Goal: Task Accomplishment & Management: Use online tool/utility

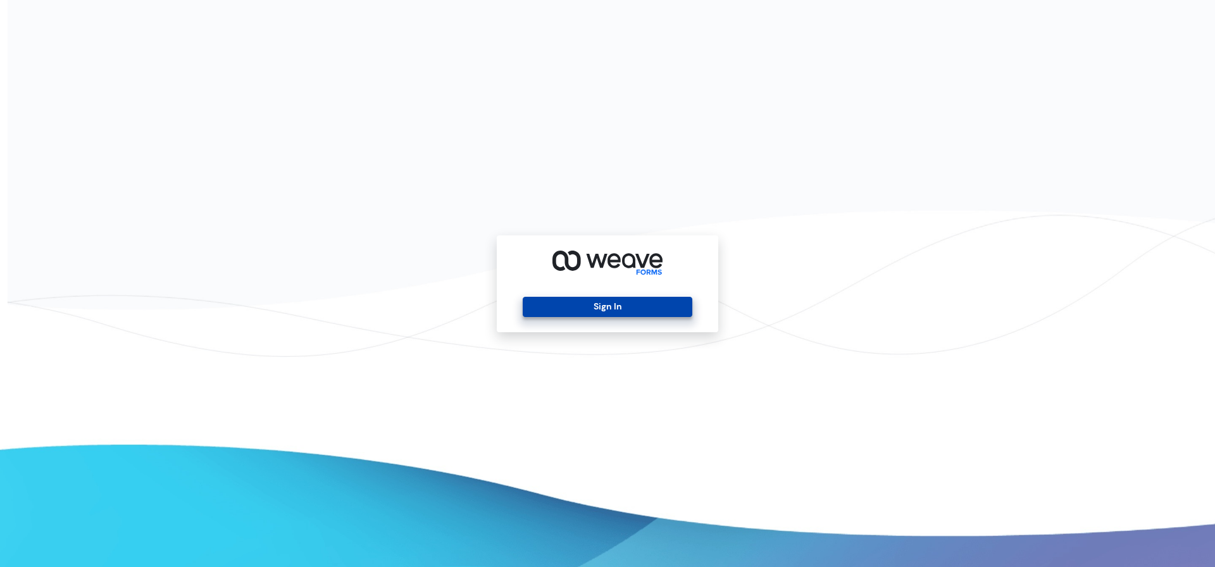
click at [629, 315] on button "Sign In" at bounding box center [607, 307] width 169 height 20
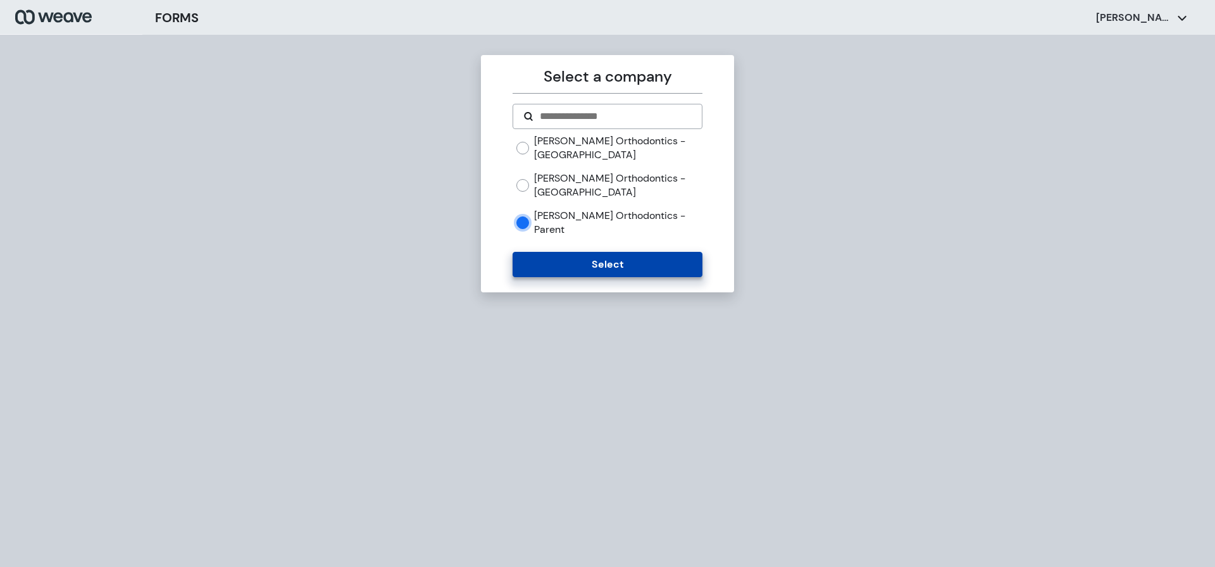
click at [591, 252] on button "Select" at bounding box center [607, 264] width 189 height 25
